Goal: Task Accomplishment & Management: Use online tool/utility

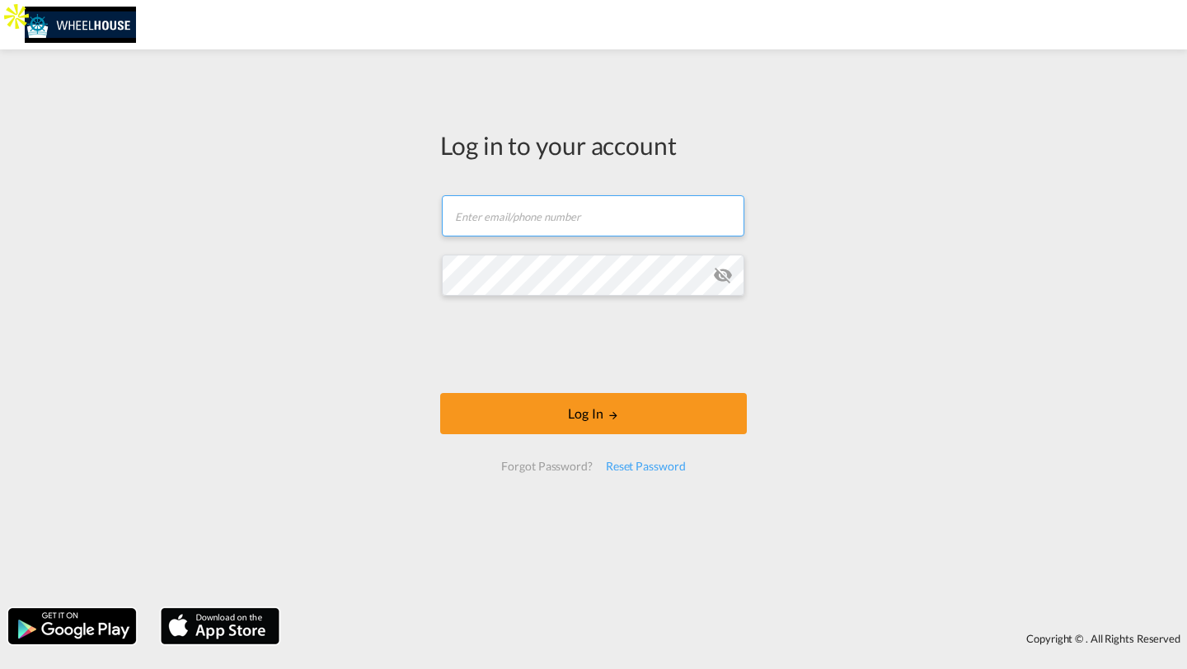
type input "[PERSON_NAME][EMAIL_ADDRESS][DOMAIN_NAME]"
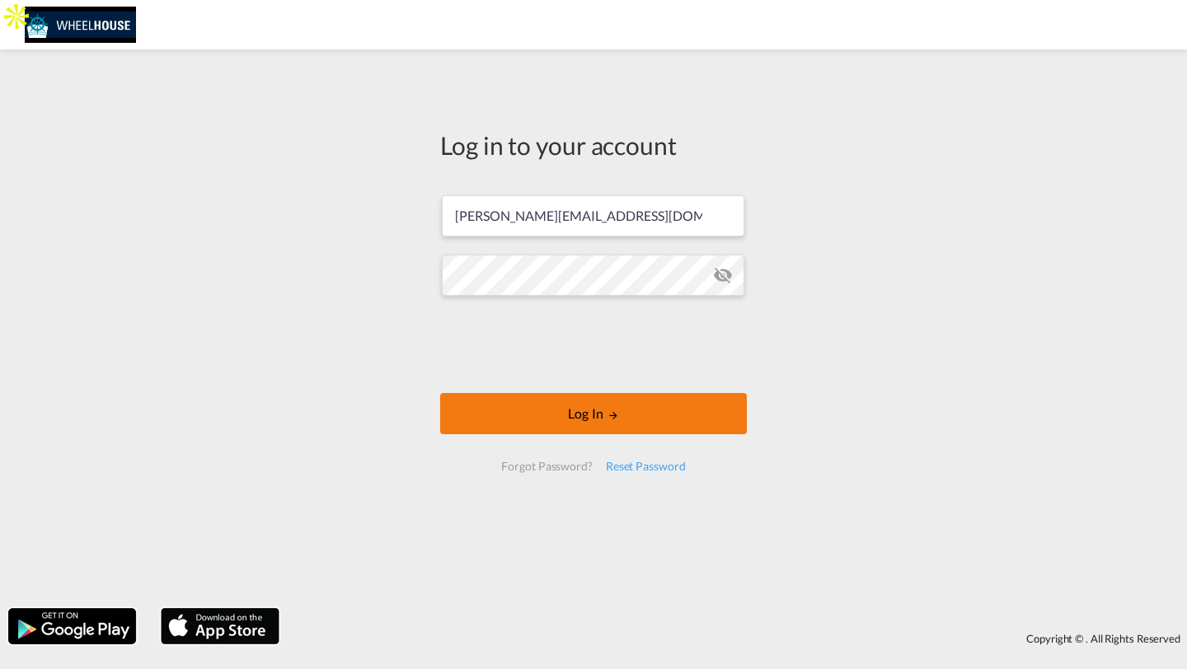
click at [500, 401] on button "Log In" at bounding box center [593, 413] width 307 height 41
